Goal: Information Seeking & Learning: Learn about a topic

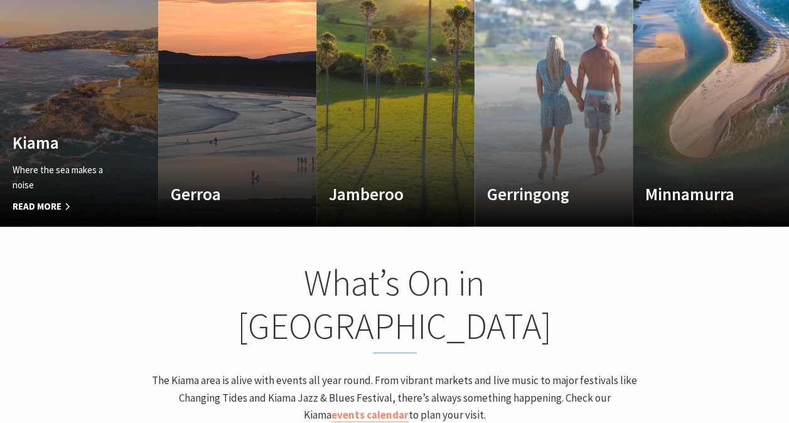
scroll to position [816, 0]
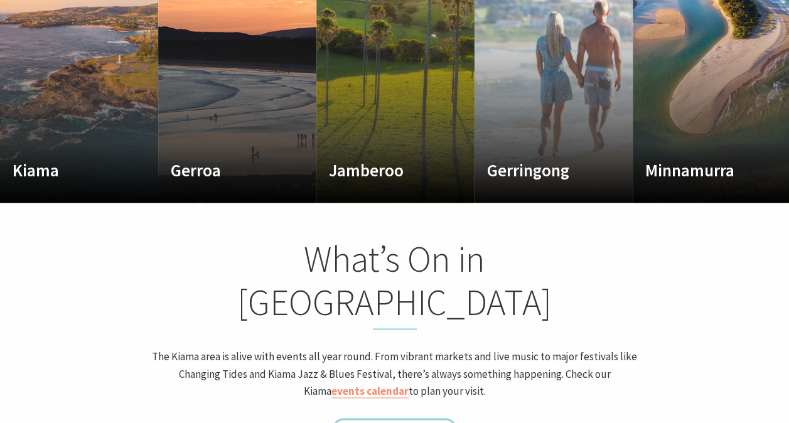
drag, startPoint x: 776, startPoint y: 310, endPoint x: 774, endPoint y: 332, distance: 22.1
drag, startPoint x: 774, startPoint y: 332, endPoint x: 158, endPoint y: 352, distance: 617.0
click at [158, 352] on div "What’s On in Kiama The Kiama area is alive with events all year round. From vib…" at bounding box center [395, 327] width 502 height 181
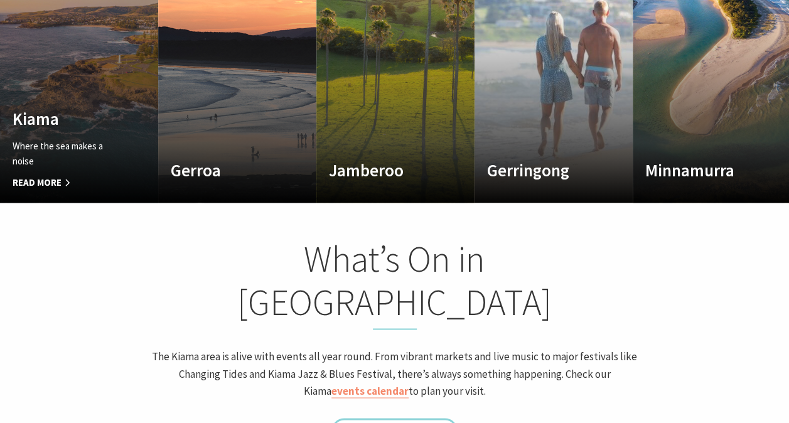
click at [51, 175] on span "Read More" at bounding box center [67, 182] width 109 height 15
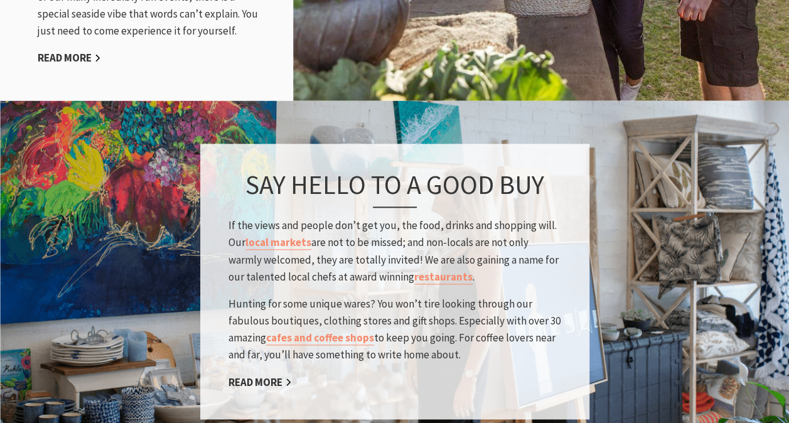
scroll to position [1821, 0]
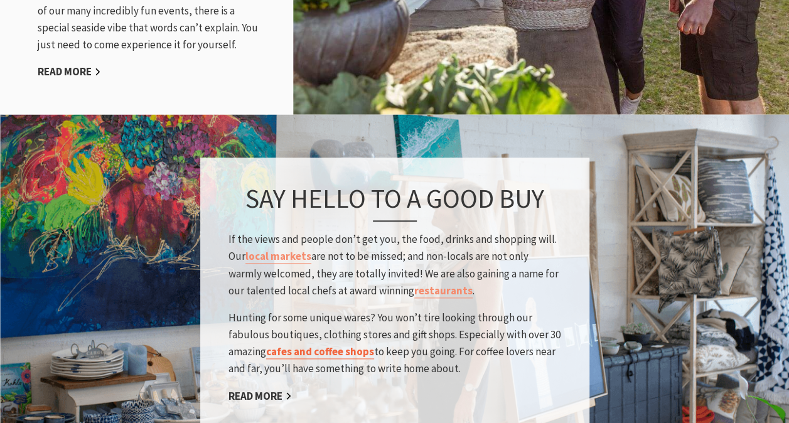
click at [317, 345] on link "cafes and coffee shops" at bounding box center [320, 352] width 108 height 14
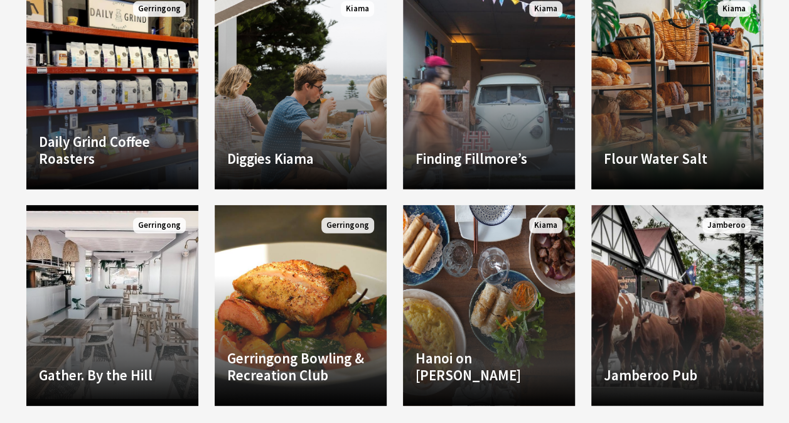
scroll to position [1570, 0]
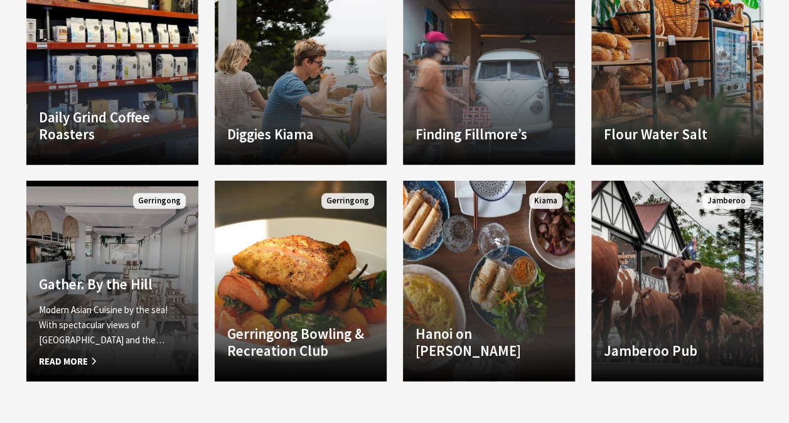
click at [73, 366] on span "Read More" at bounding box center [112, 361] width 147 height 15
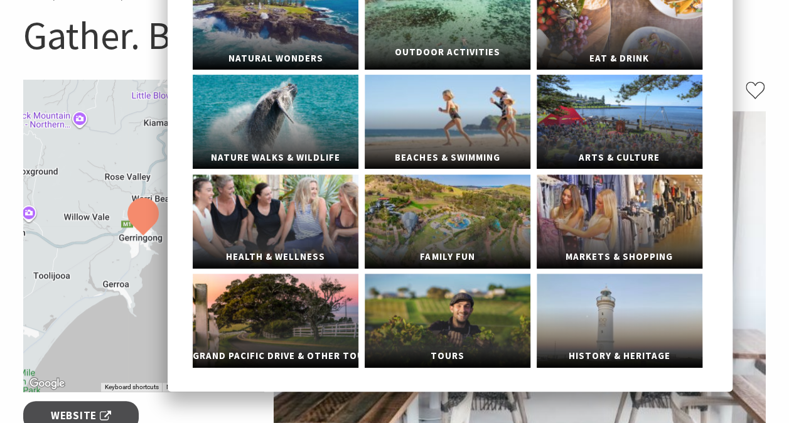
scroll to position [126, 0]
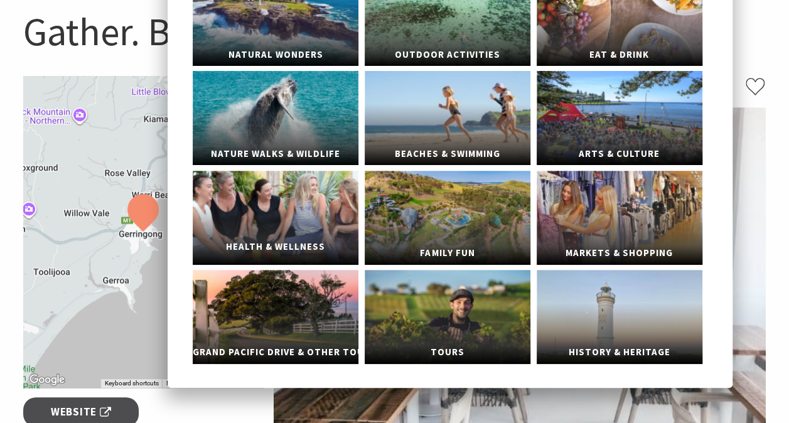
click at [277, 221] on link "Health & Wellness" at bounding box center [276, 218] width 166 height 94
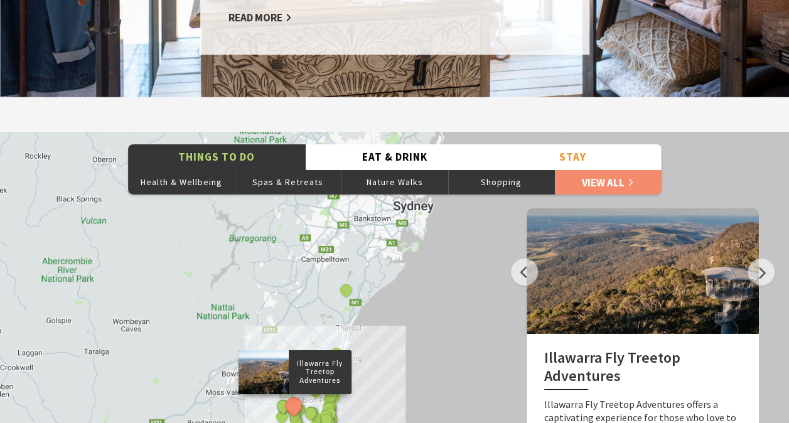
scroll to position [1947, 0]
click at [399, 170] on button "Nature Walks" at bounding box center [395, 182] width 107 height 25
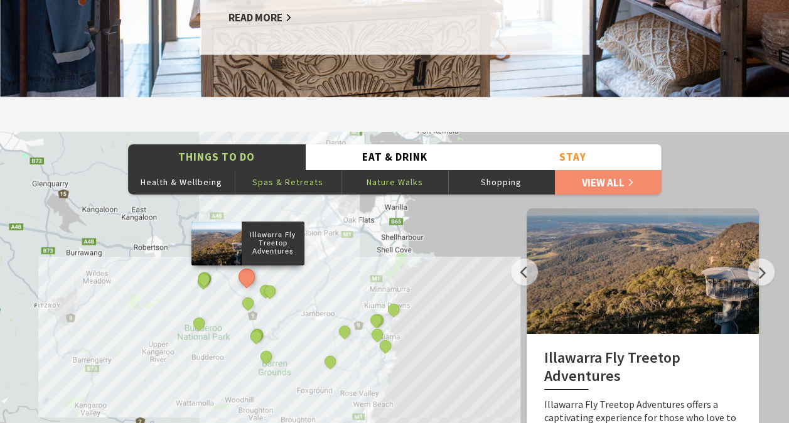
click at [319, 170] on button "Spas & Retreats" at bounding box center [288, 182] width 107 height 25
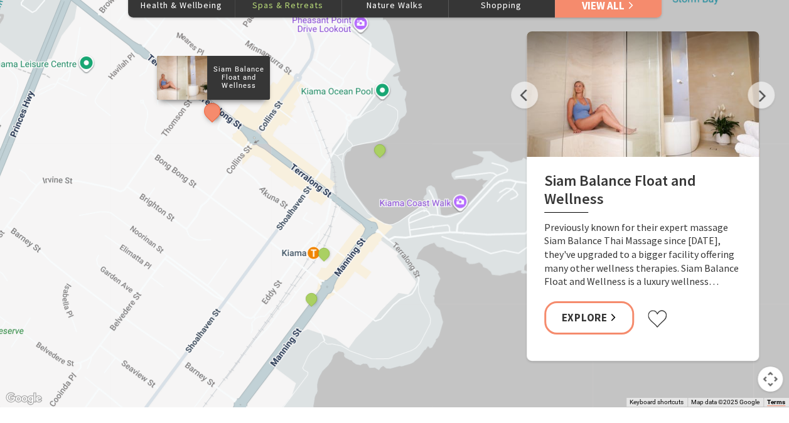
scroll to position [2135, 0]
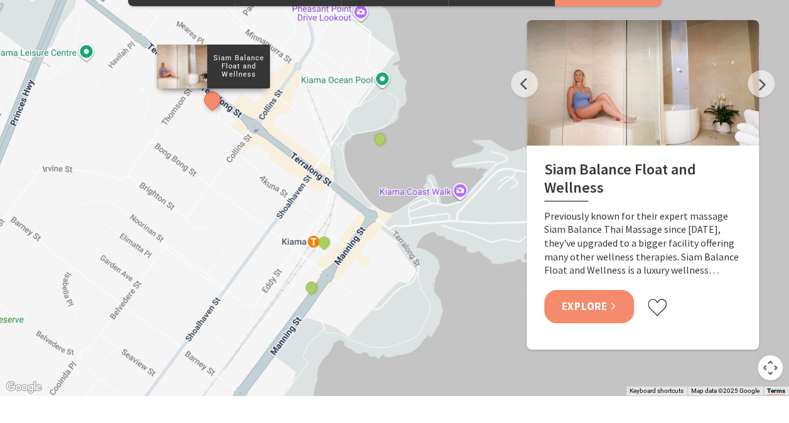
click at [570, 290] on link "Explore" at bounding box center [589, 306] width 90 height 33
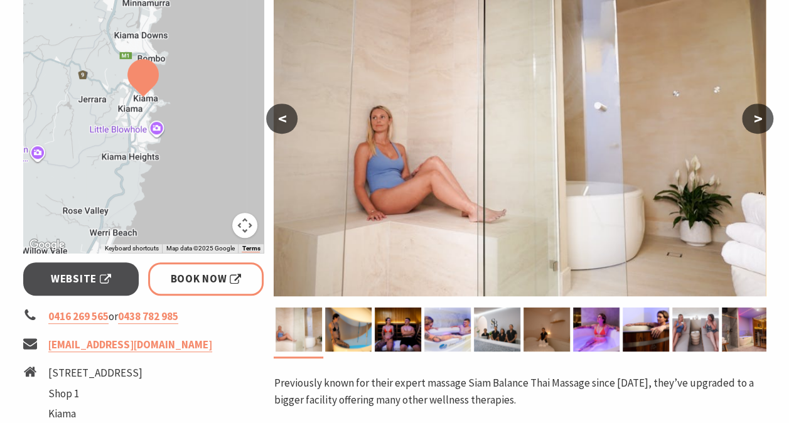
scroll to position [251, 0]
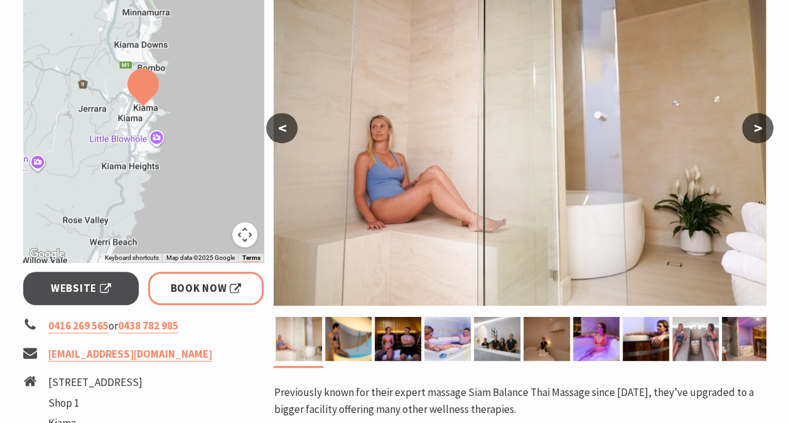
click at [757, 132] on button ">" at bounding box center [757, 128] width 31 height 30
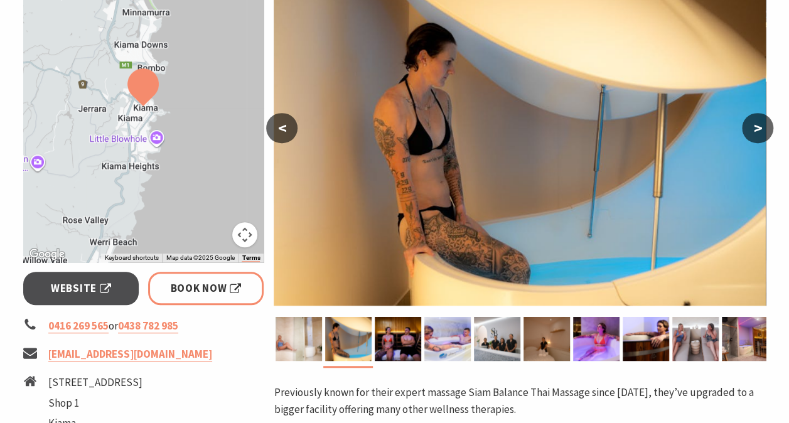
click at [757, 132] on button ">" at bounding box center [757, 128] width 31 height 30
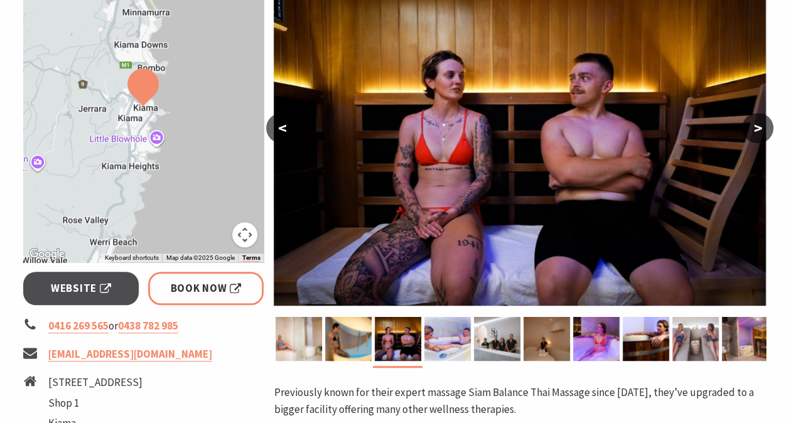
click at [275, 124] on button "<" at bounding box center [281, 128] width 31 height 30
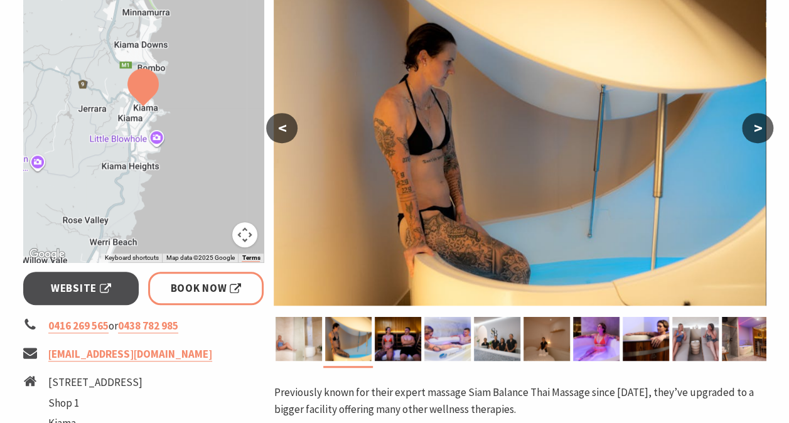
click at [279, 133] on button "<" at bounding box center [281, 128] width 31 height 30
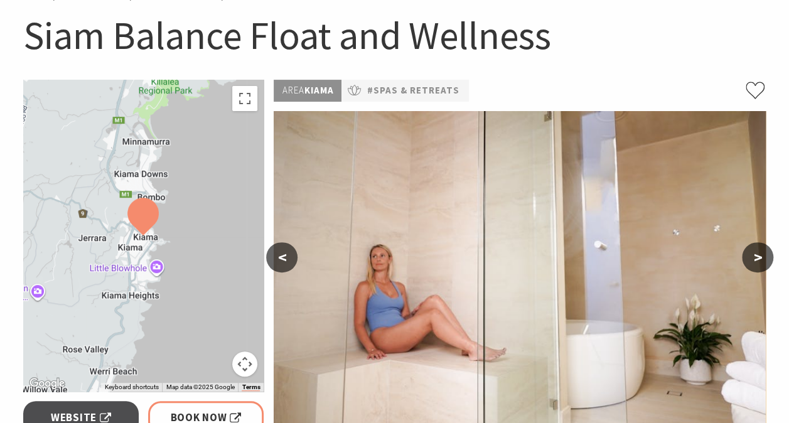
scroll to position [188, 0]
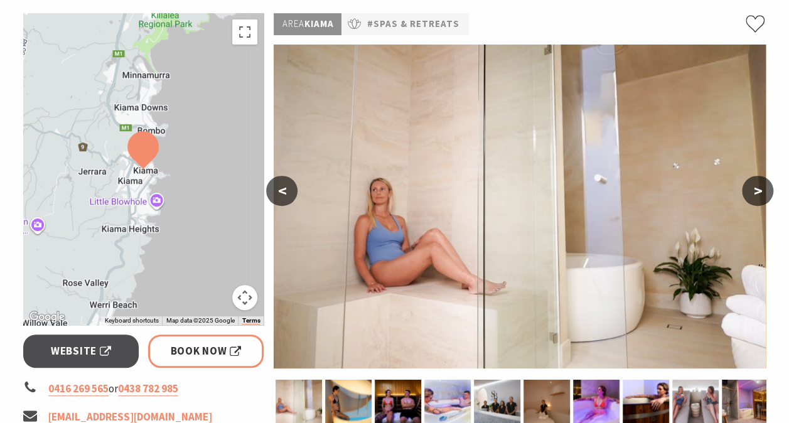
click at [285, 190] on button "<" at bounding box center [281, 191] width 31 height 30
click at [757, 187] on button ">" at bounding box center [757, 191] width 31 height 30
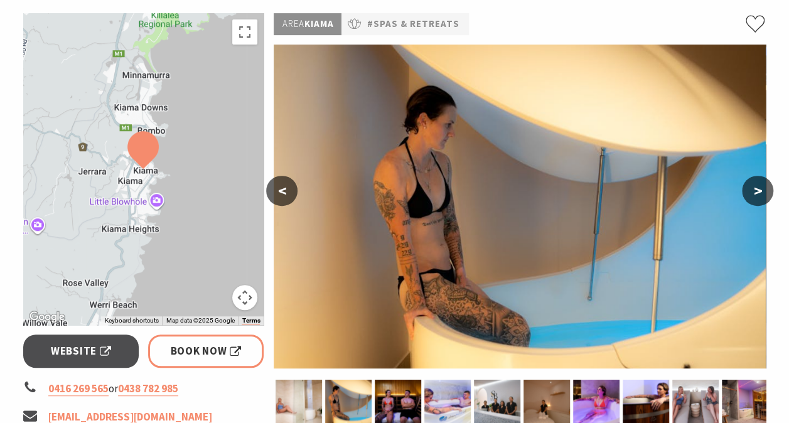
click at [757, 187] on button ">" at bounding box center [757, 191] width 31 height 30
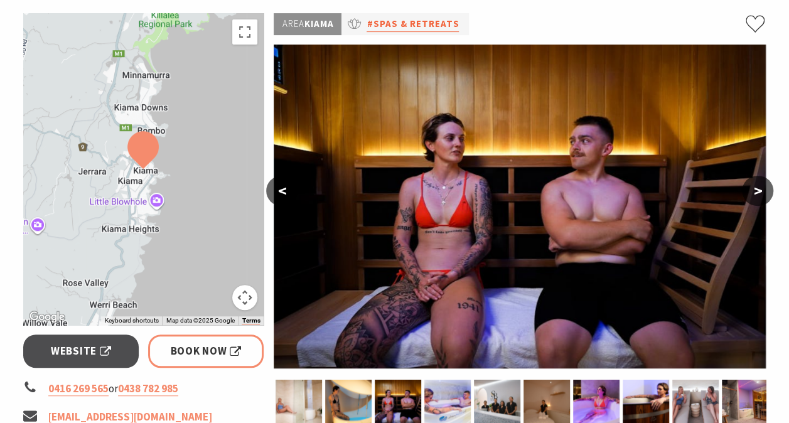
click at [447, 26] on link "#Spas & Retreats" at bounding box center [413, 24] width 92 height 16
